Goal: Information Seeking & Learning: Understand process/instructions

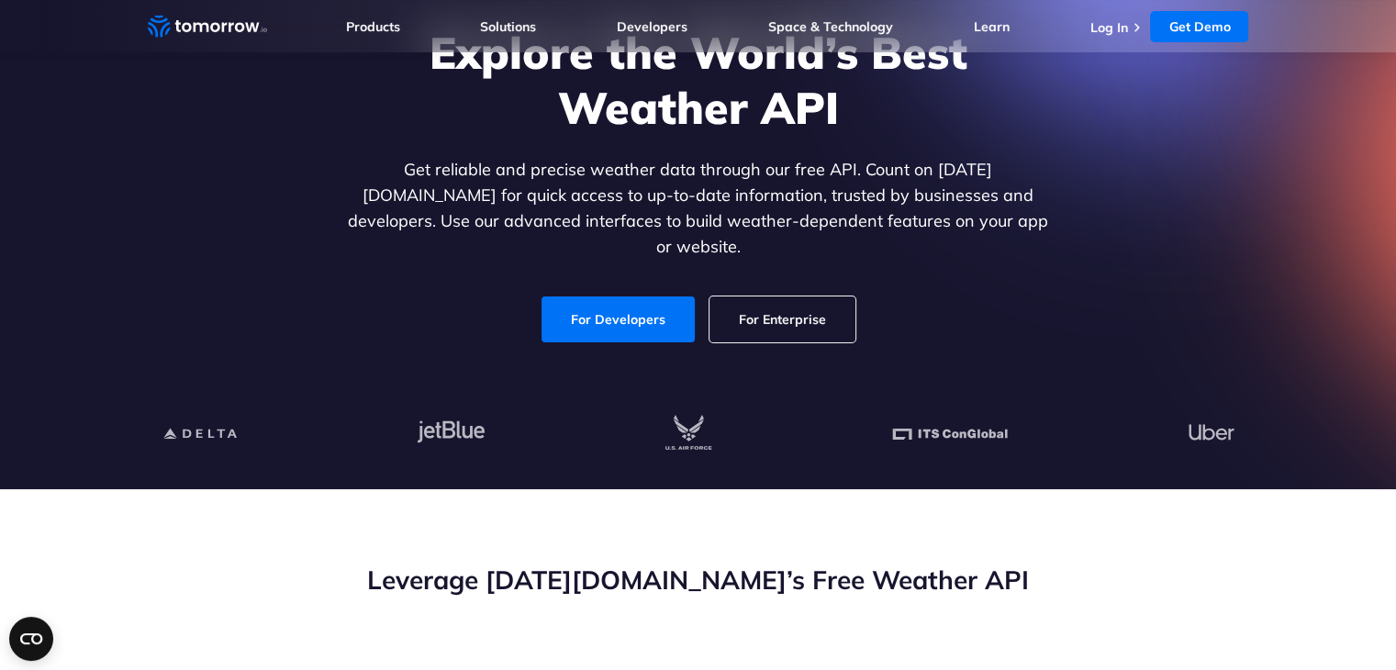
scroll to position [184, 0]
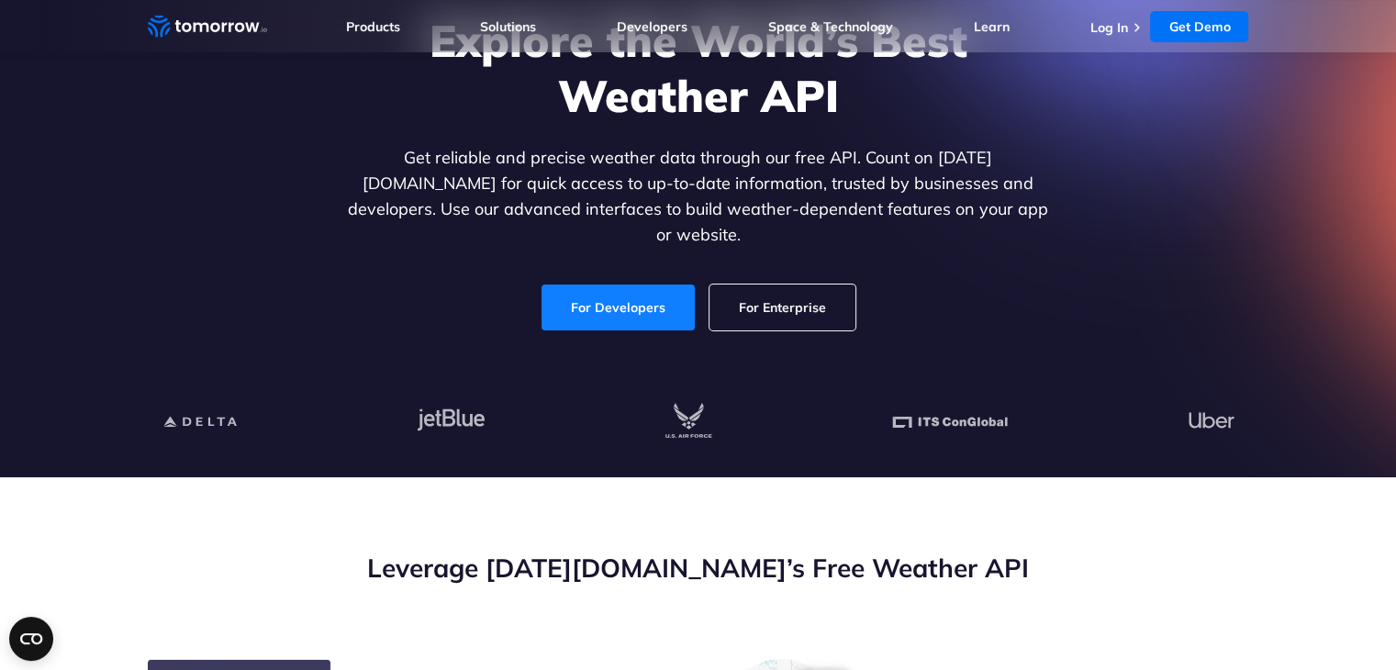
click at [627, 287] on link "For Developers" at bounding box center [617, 307] width 153 height 46
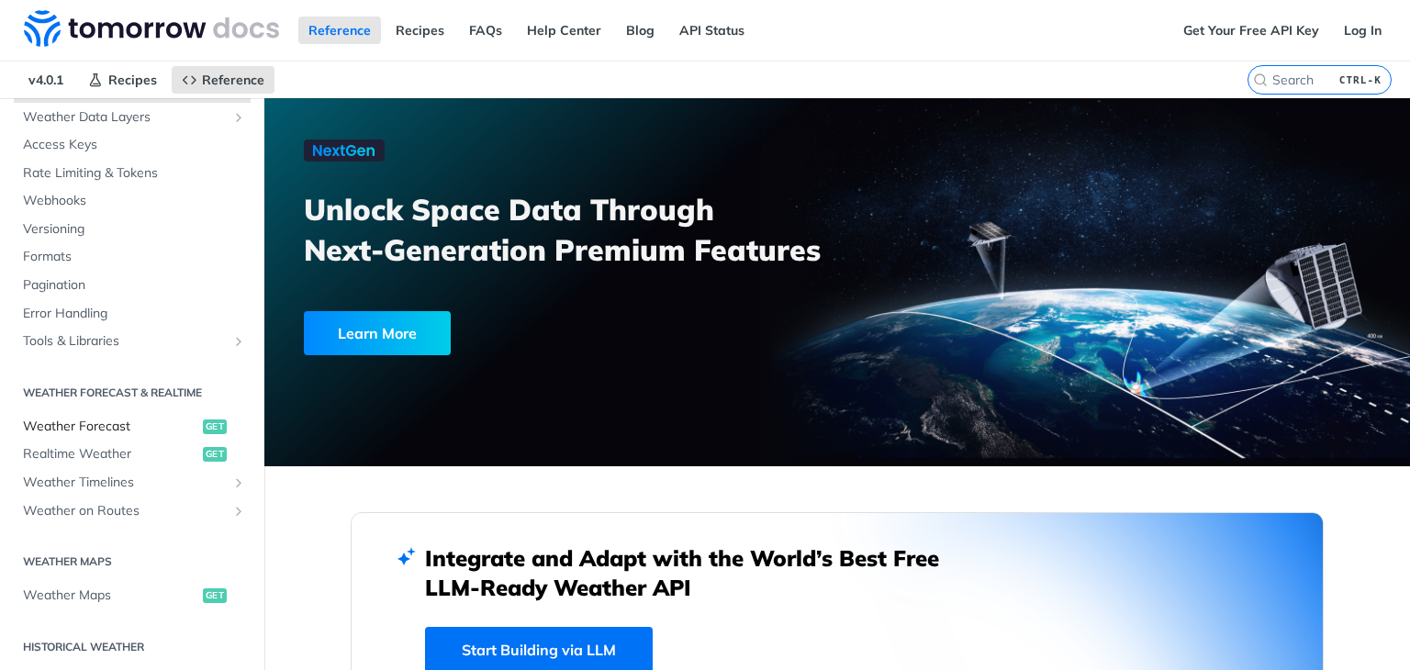
scroll to position [184, 0]
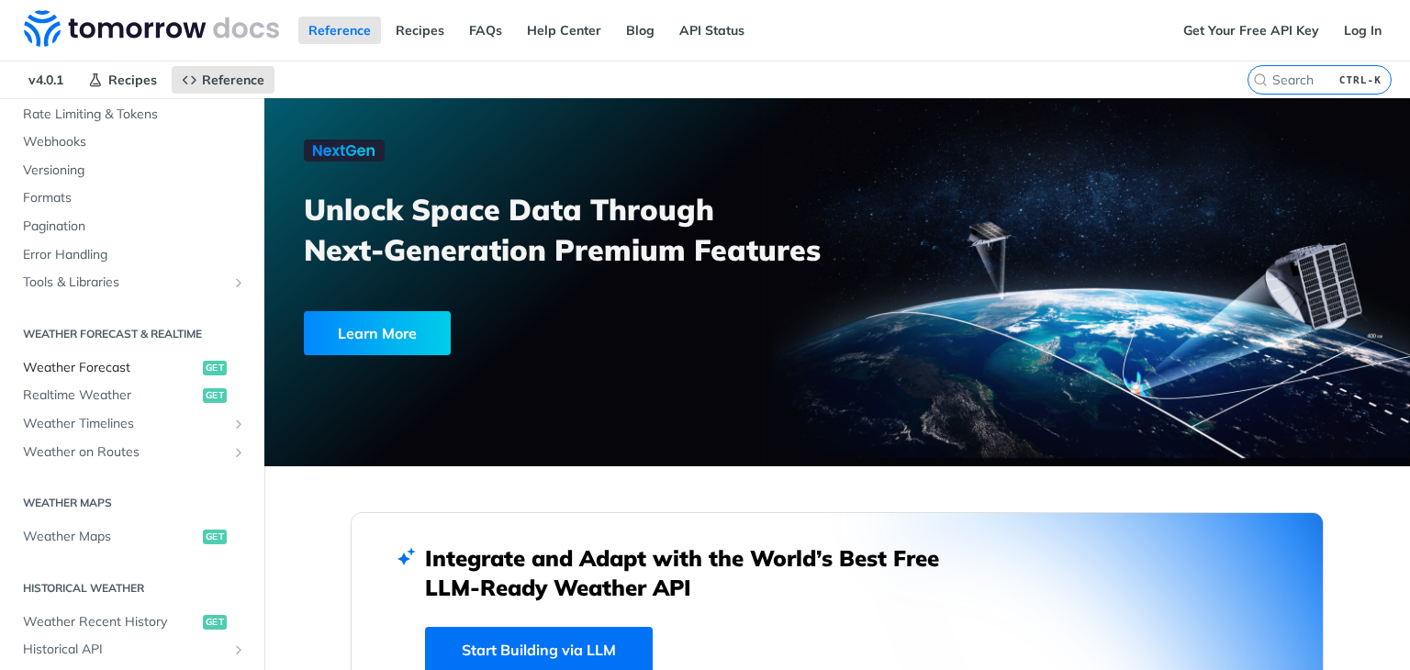
click at [106, 370] on span "Weather Forecast" at bounding box center [110, 368] width 175 height 18
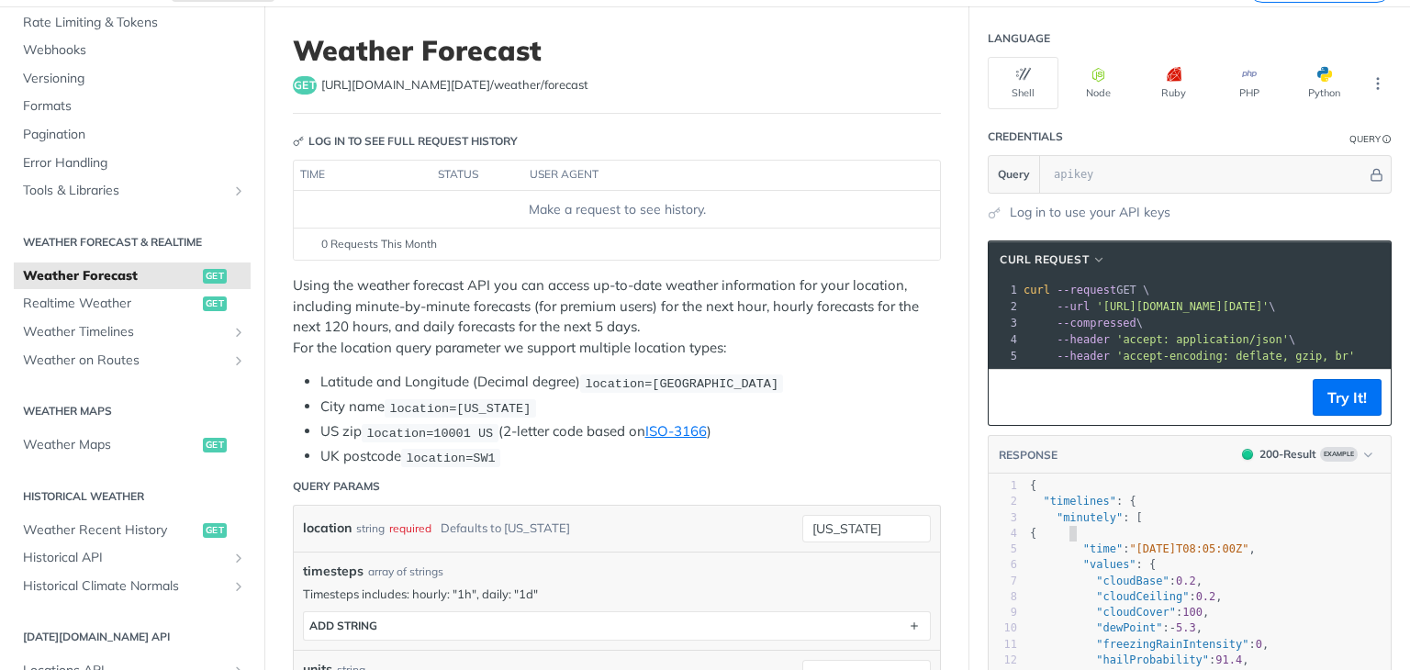
click at [1036, 540] on span "{" at bounding box center [1033, 533] width 6 height 13
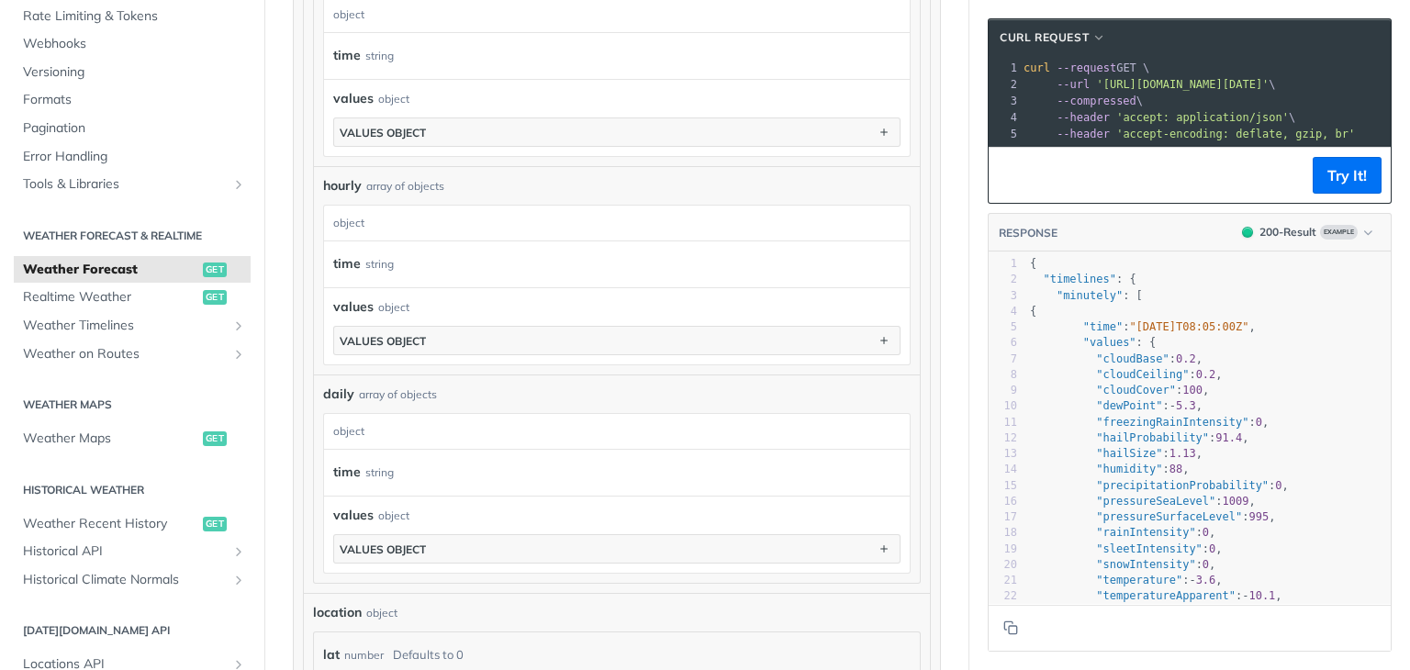
click at [631, 143] on div "values object values object" at bounding box center [617, 117] width 586 height 77
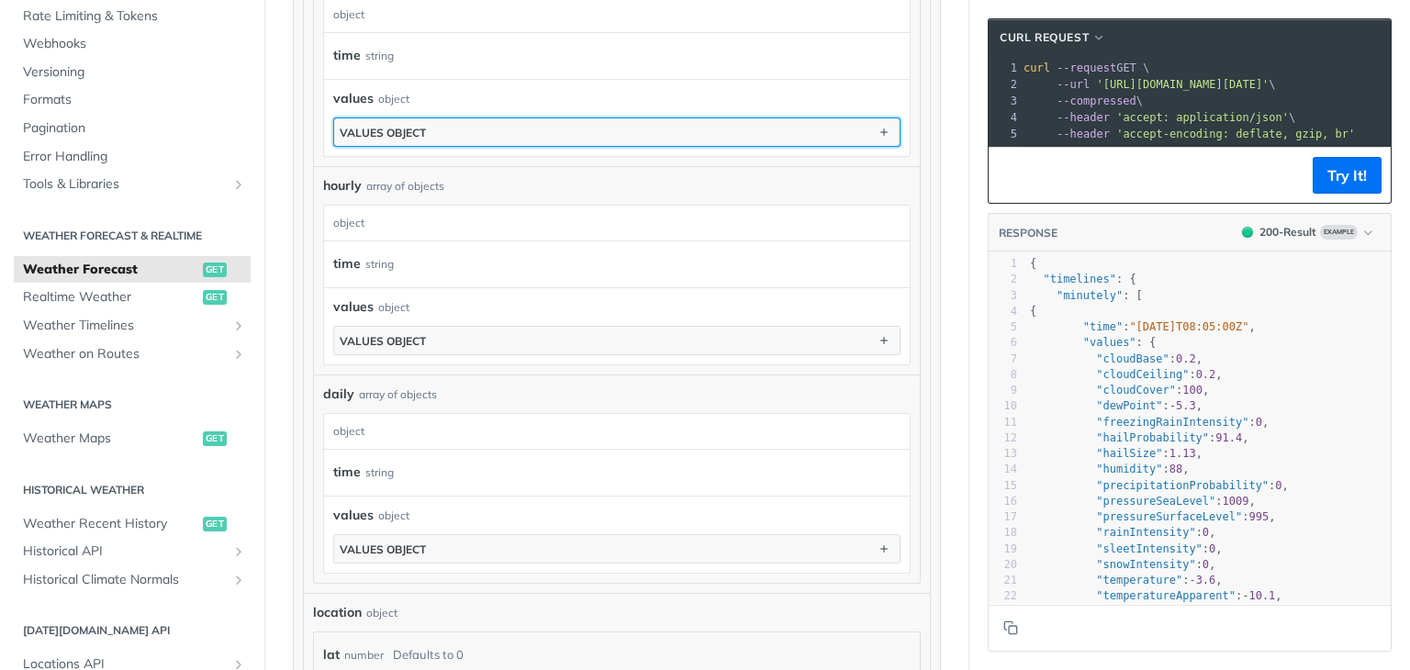
click at [642, 135] on button "values object" at bounding box center [616, 132] width 565 height 28
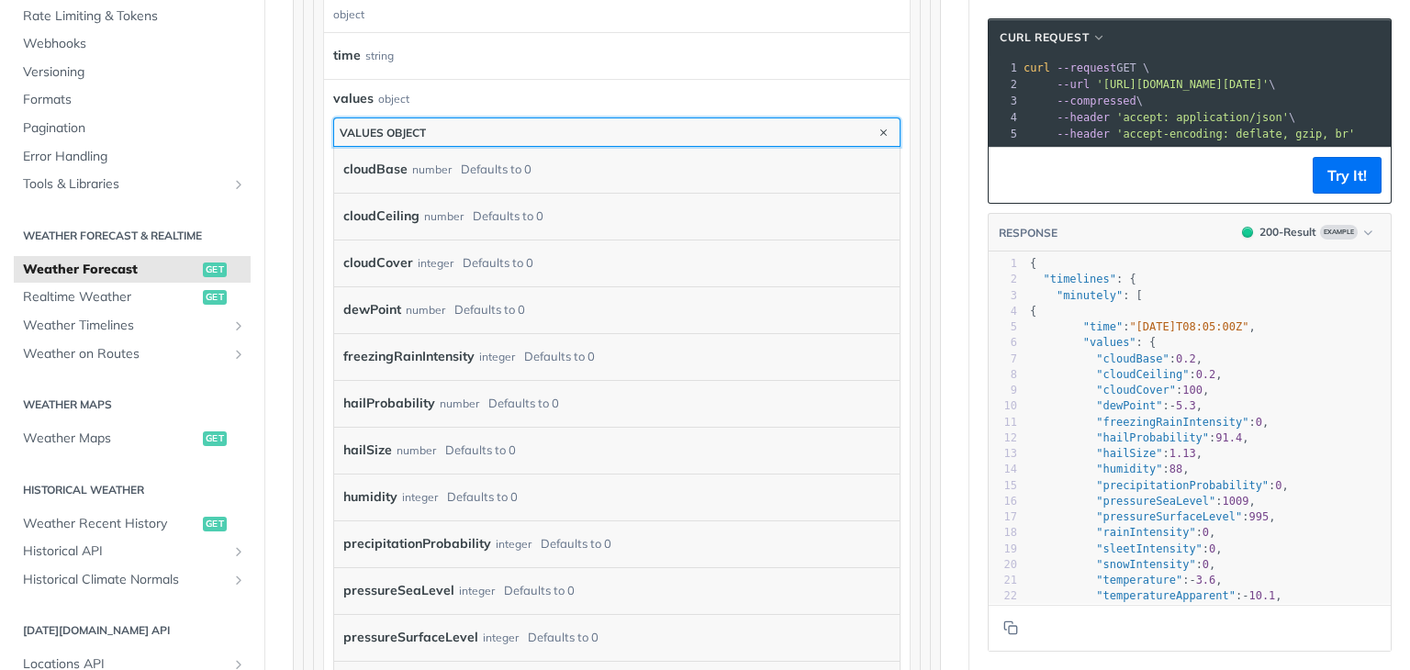
click at [608, 134] on button "values object" at bounding box center [616, 132] width 565 height 28
